Goal: Check status: Check status

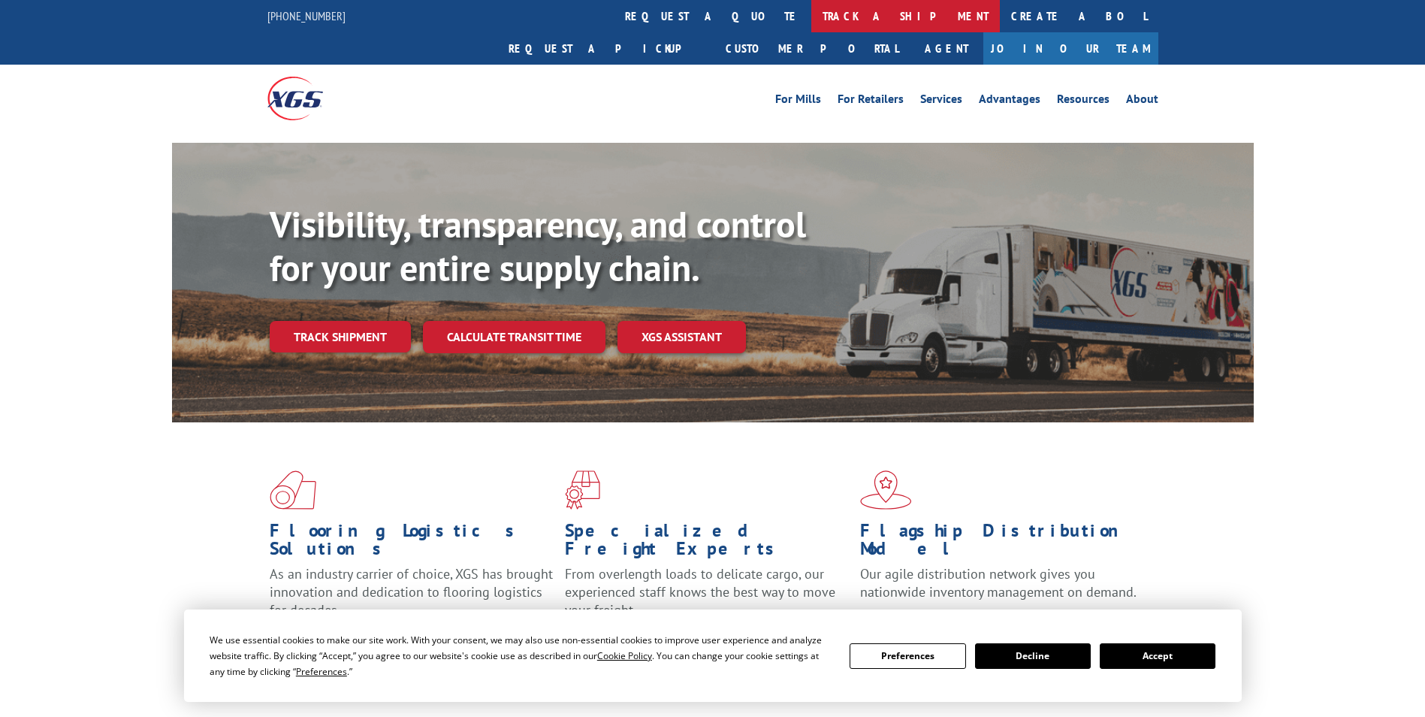
click at [811, 18] on link "track a shipment" at bounding box center [905, 16] width 189 height 32
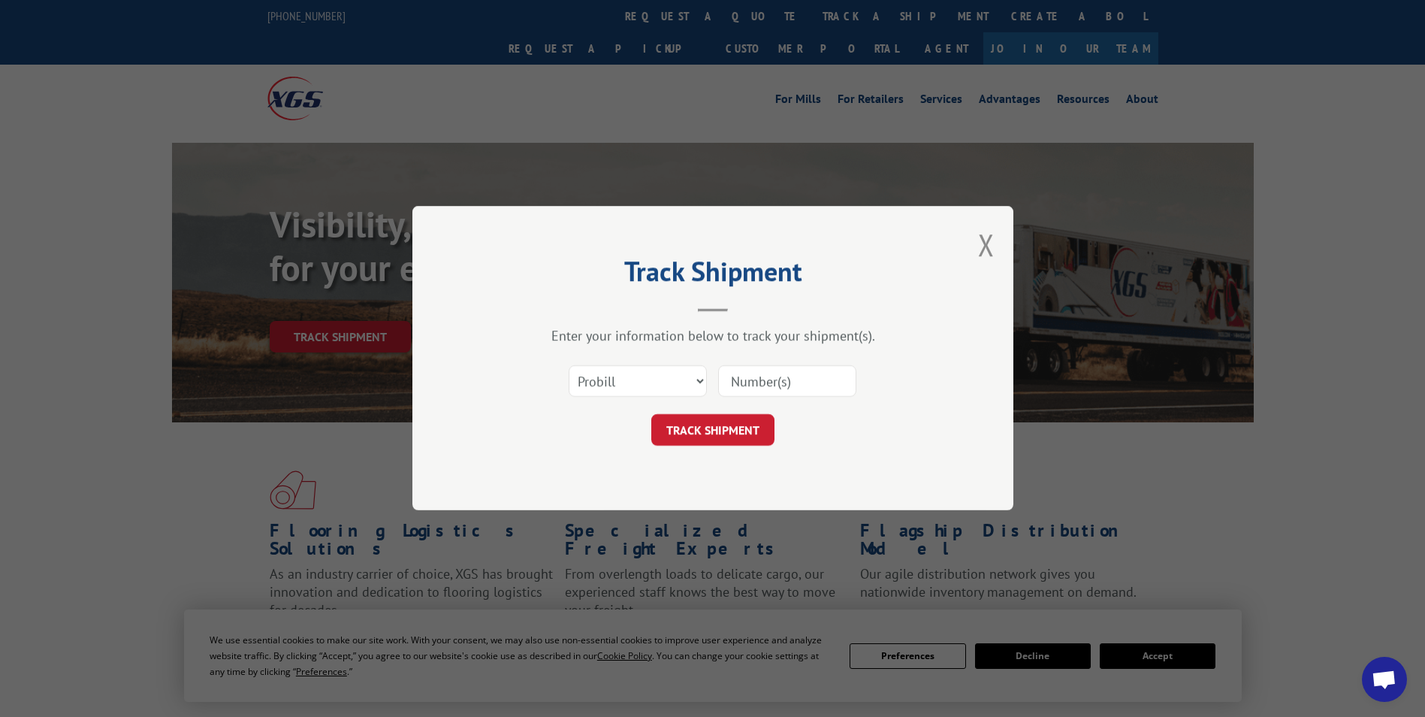
click at [671, 405] on form "Select category... Probill BOL PO TRACK SHIPMENT" at bounding box center [712, 401] width 451 height 89
drag, startPoint x: 671, startPoint y: 405, endPoint x: 674, endPoint y: 382, distance: 22.6
click at [674, 382] on select "Select category... Probill BOL PO" at bounding box center [638, 382] width 138 height 32
select select "bol"
click at [569, 366] on select "Select category... Probill BOL PO" at bounding box center [638, 382] width 138 height 32
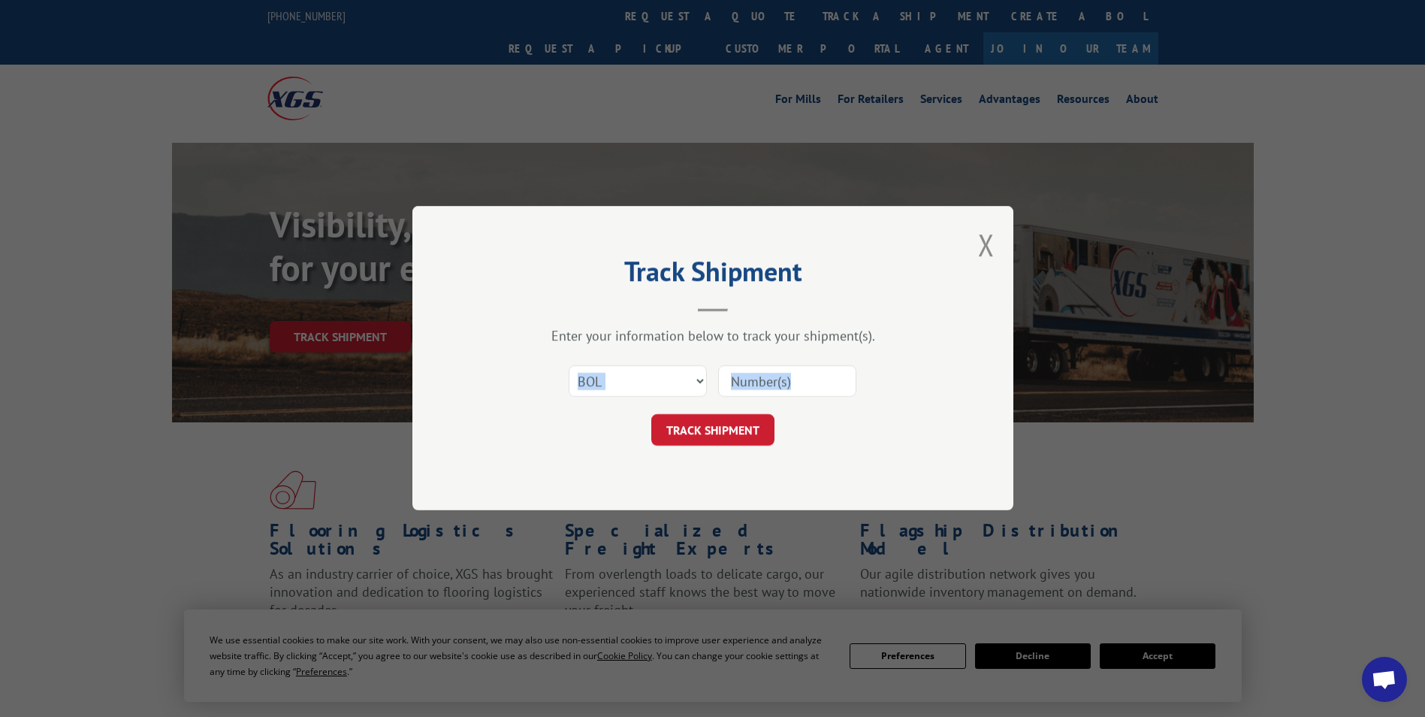
click at [783, 379] on input at bounding box center [787, 382] width 138 height 32
drag, startPoint x: 783, startPoint y: 370, endPoint x: 790, endPoint y: 376, distance: 8.6
click at [783, 370] on input at bounding box center [787, 382] width 138 height 32
paste input "2862040"
type input "2862040"
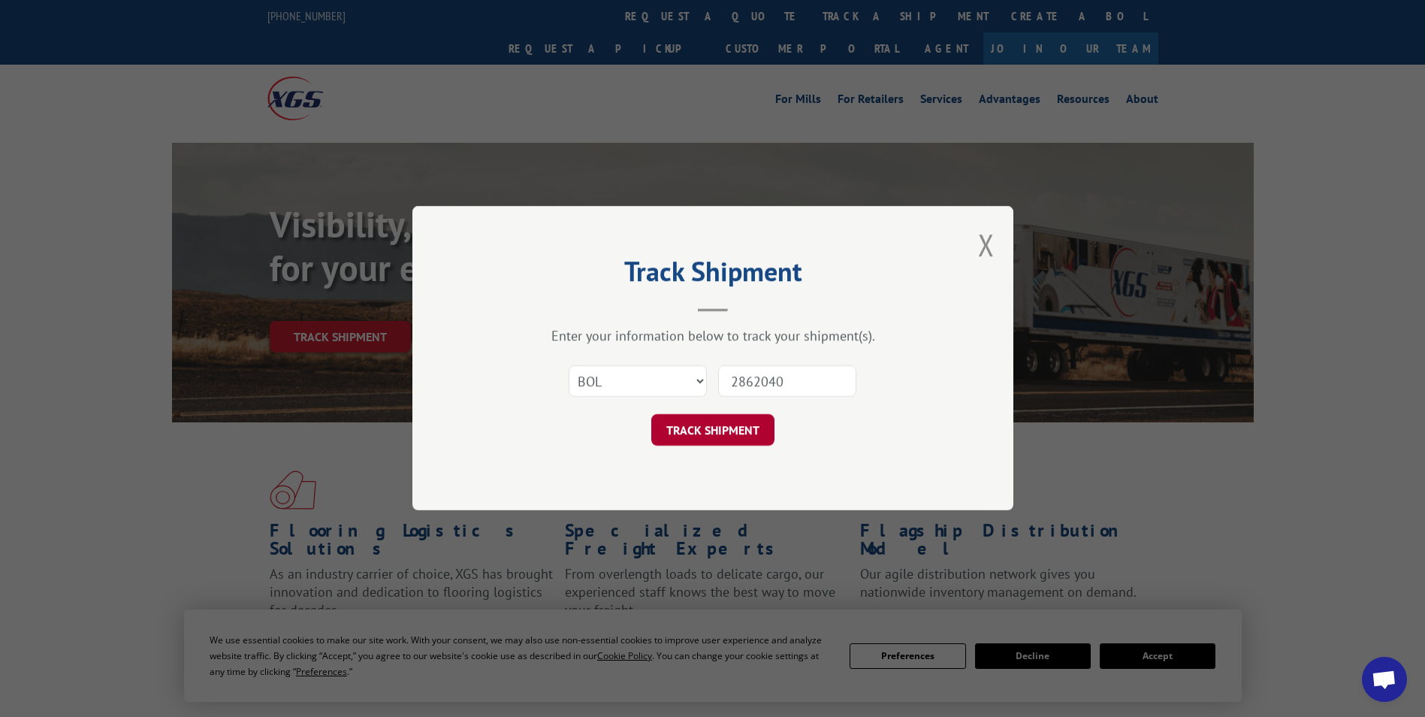
click at [691, 416] on button "TRACK SHIPMENT" at bounding box center [712, 431] width 123 height 32
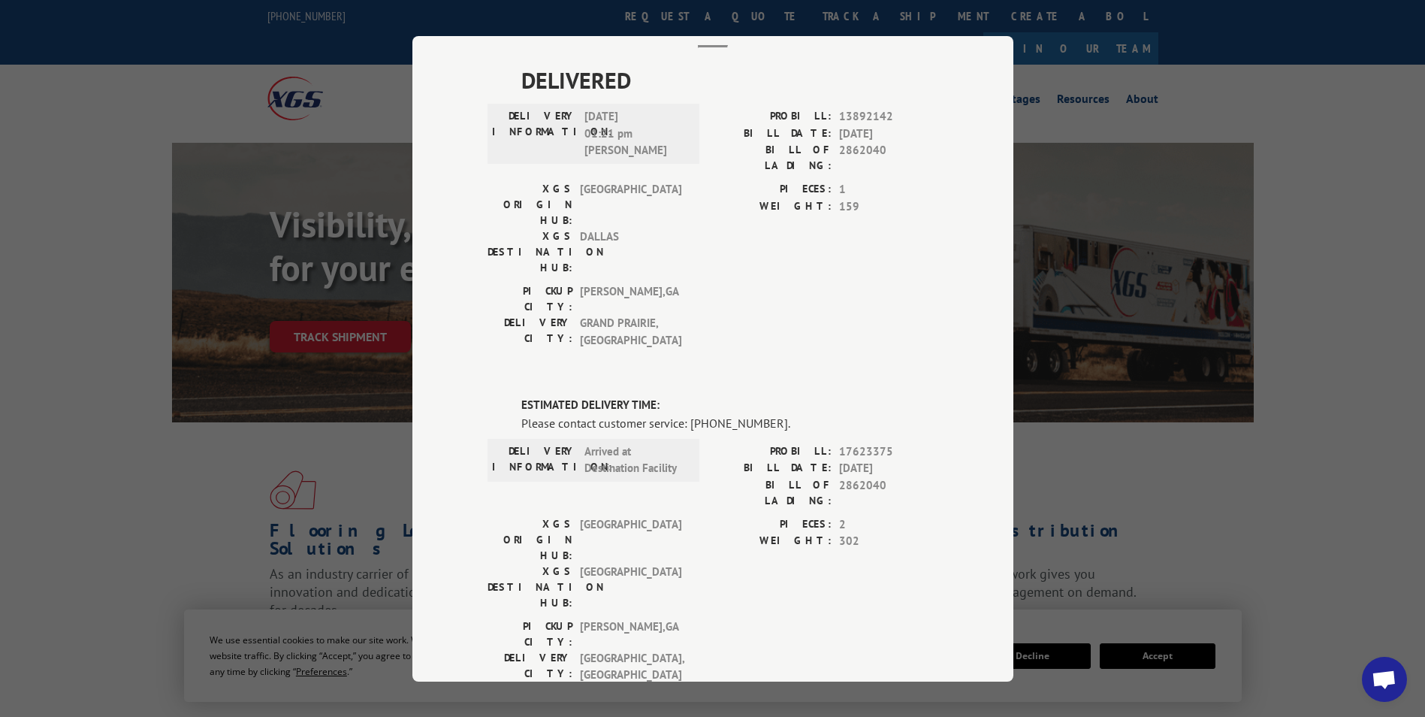
scroll to position [247, 0]
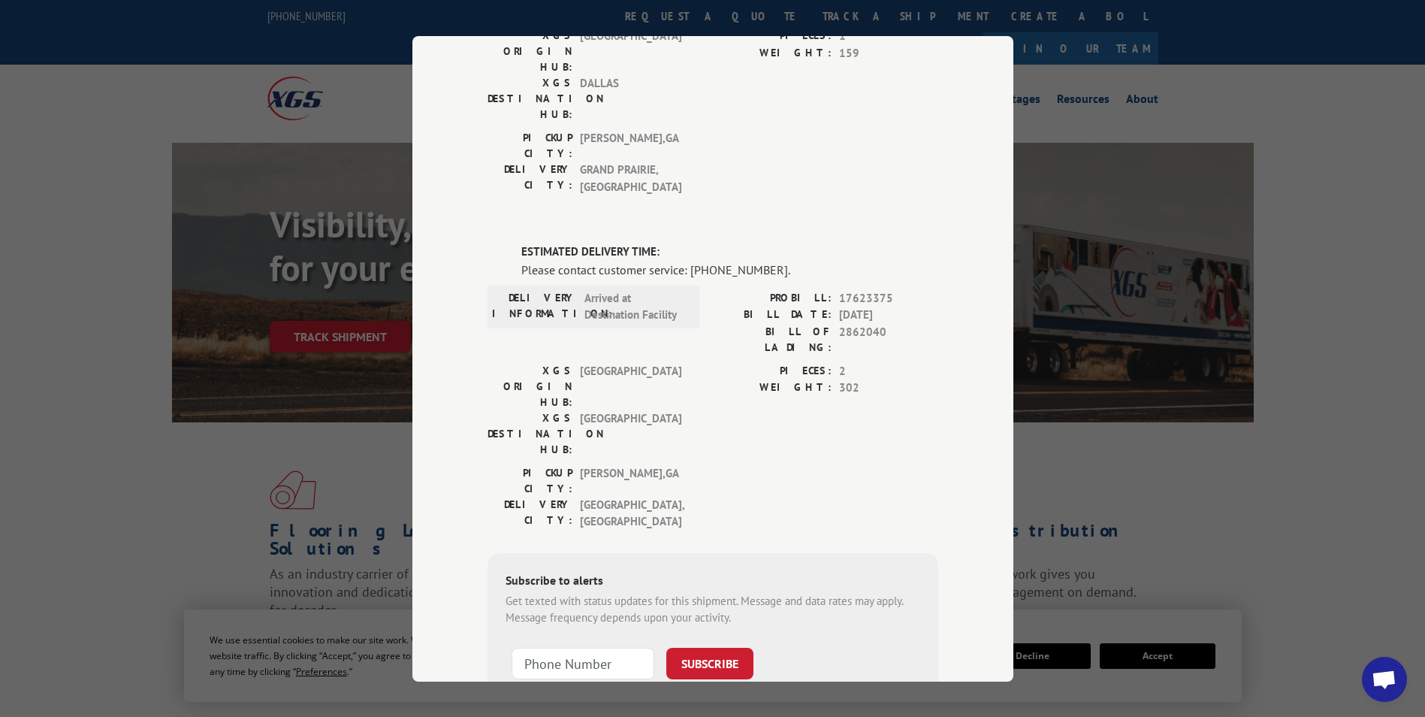
click at [618, 409] on span "[GEOGRAPHIC_DATA]" at bounding box center [630, 432] width 101 height 47
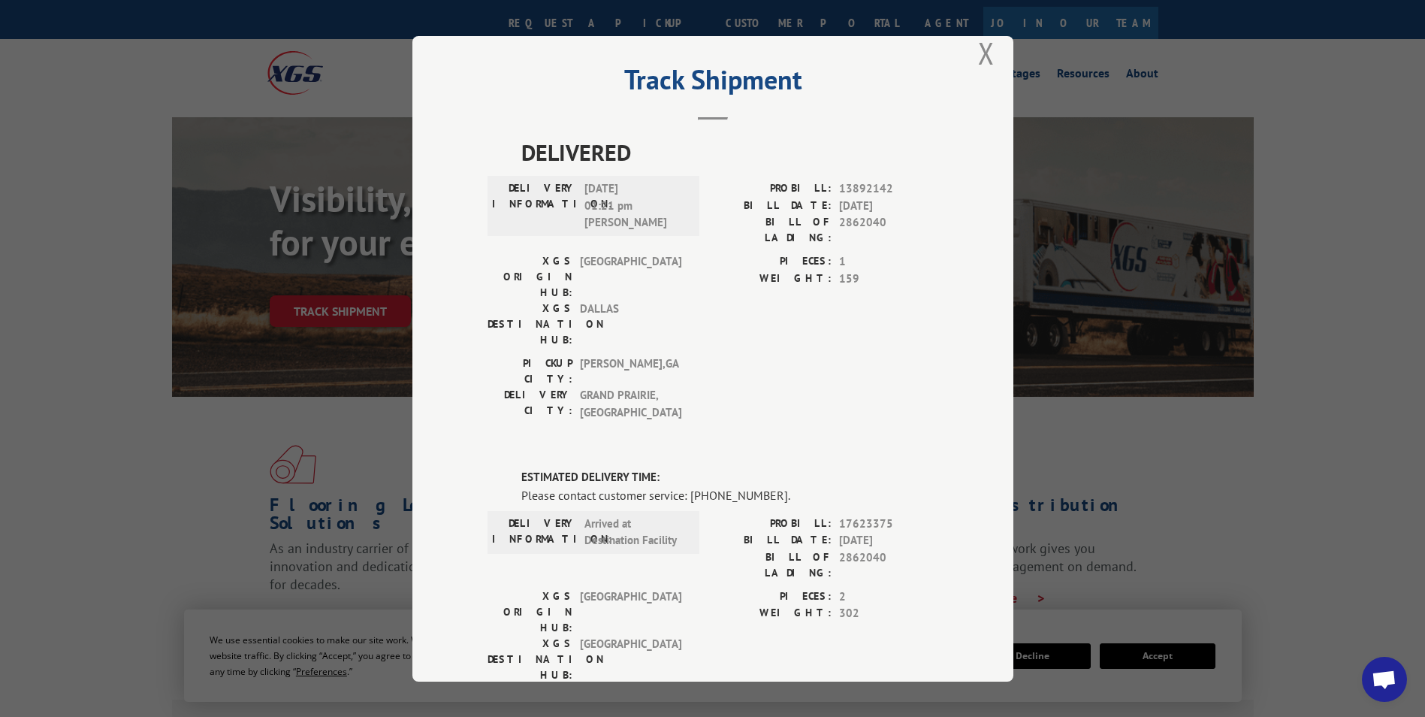
scroll to position [0, 0]
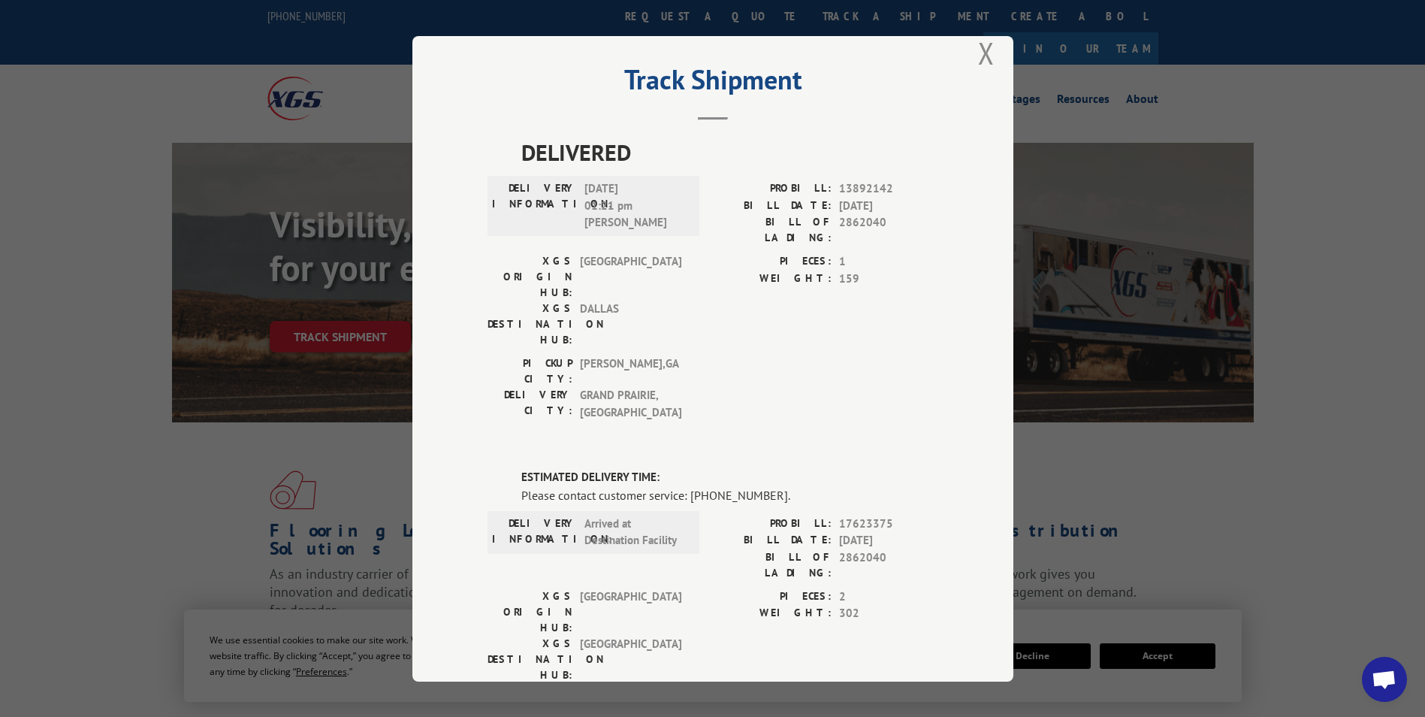
click at [762, 532] on label "BILL DATE:" at bounding box center [772, 540] width 119 height 17
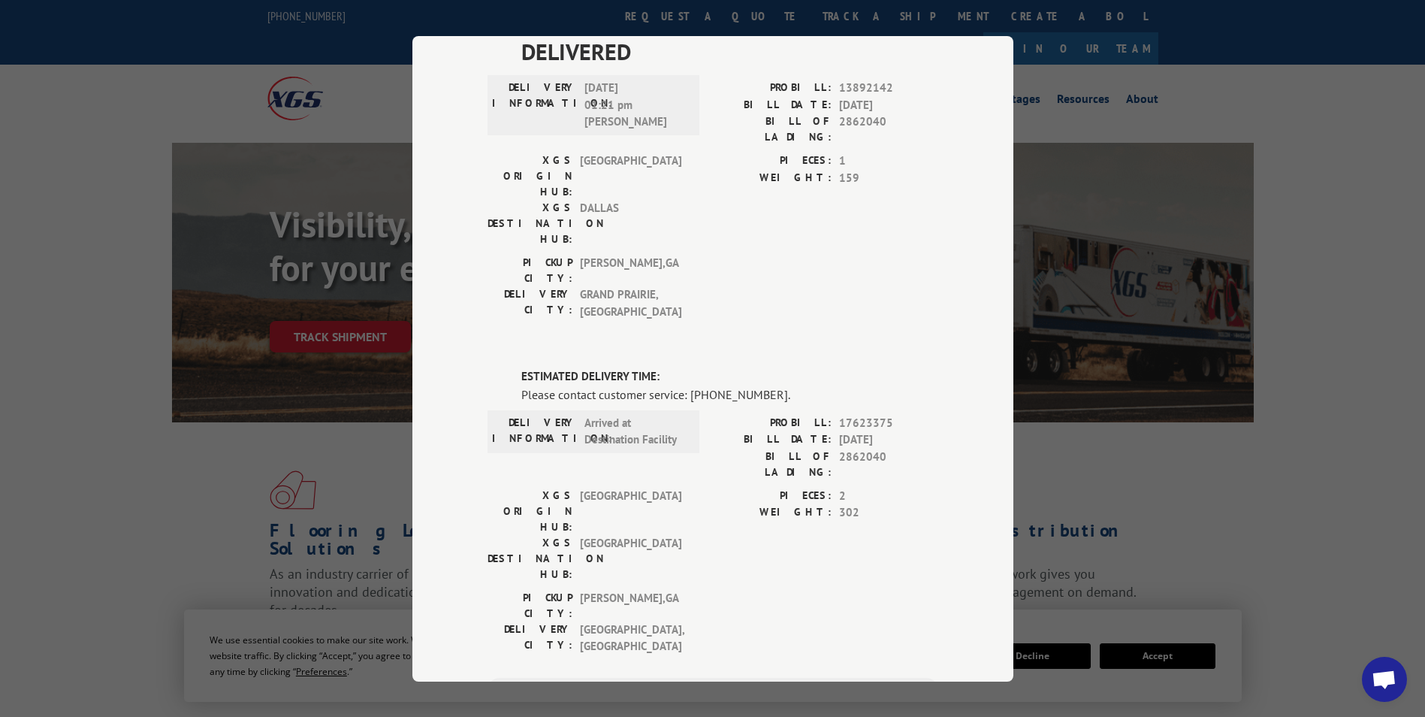
scroll to position [247, 0]
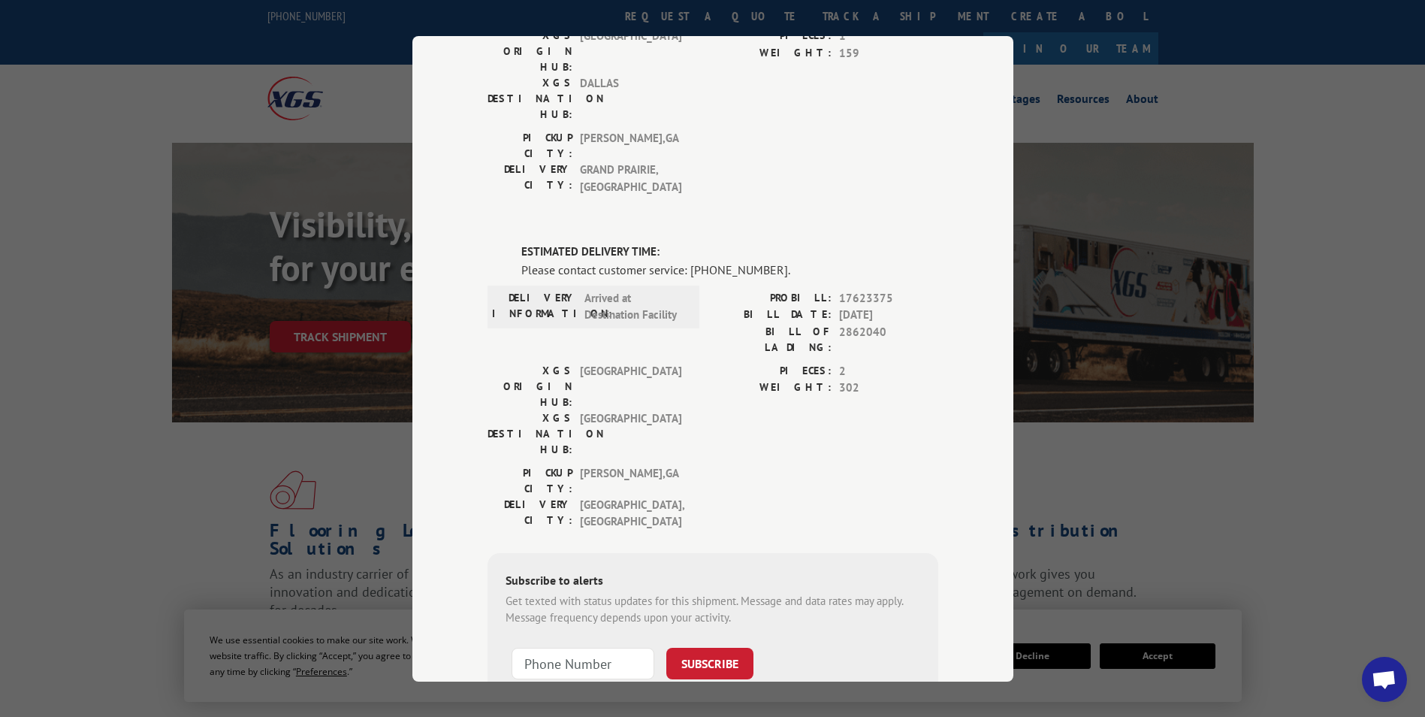
click at [738, 362] on label "PIECES:" at bounding box center [772, 370] width 119 height 17
click at [713, 362] on div "PIECES: 2 WEIGHT: 302" at bounding box center [825, 413] width 225 height 102
